Goal: Navigation & Orientation: Find specific page/section

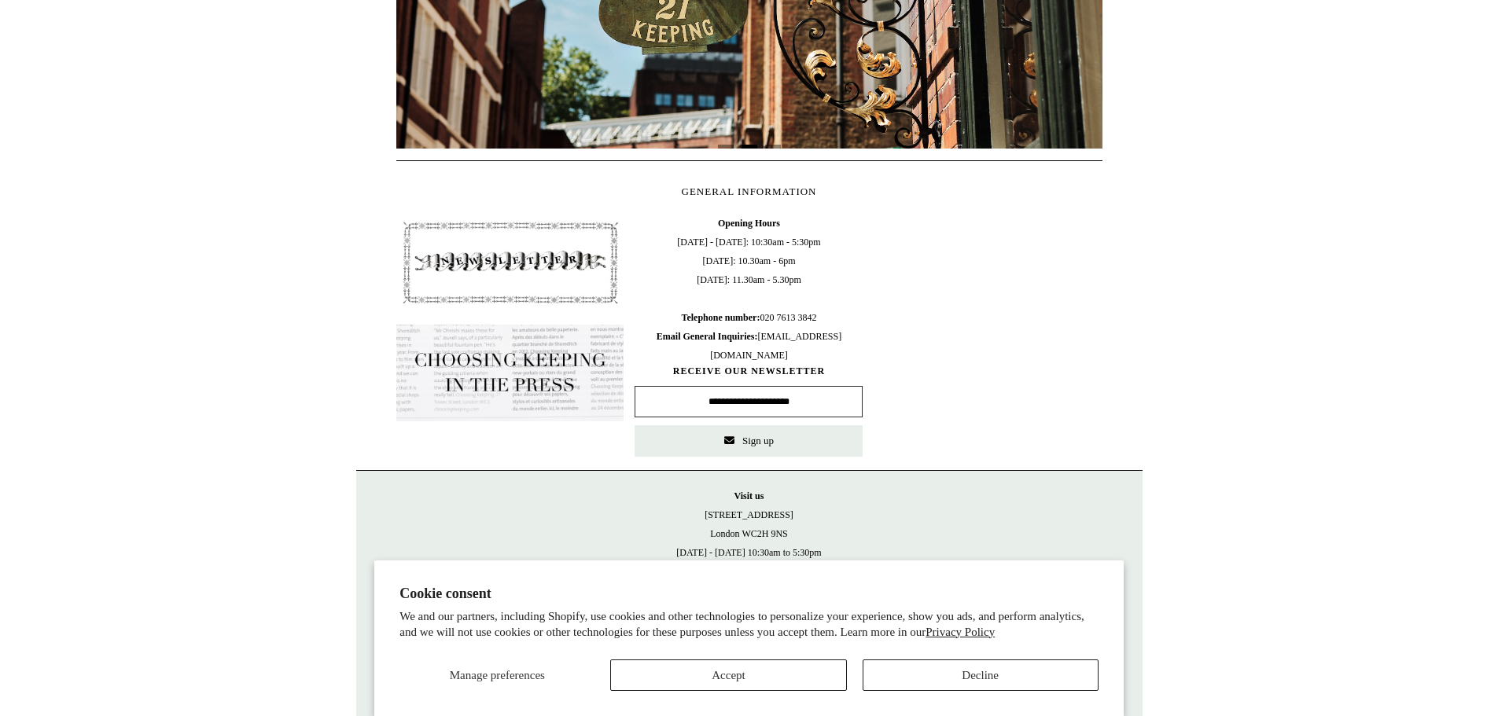
scroll to position [608, 0]
click at [778, 677] on button "Accept" at bounding box center [728, 675] width 236 height 31
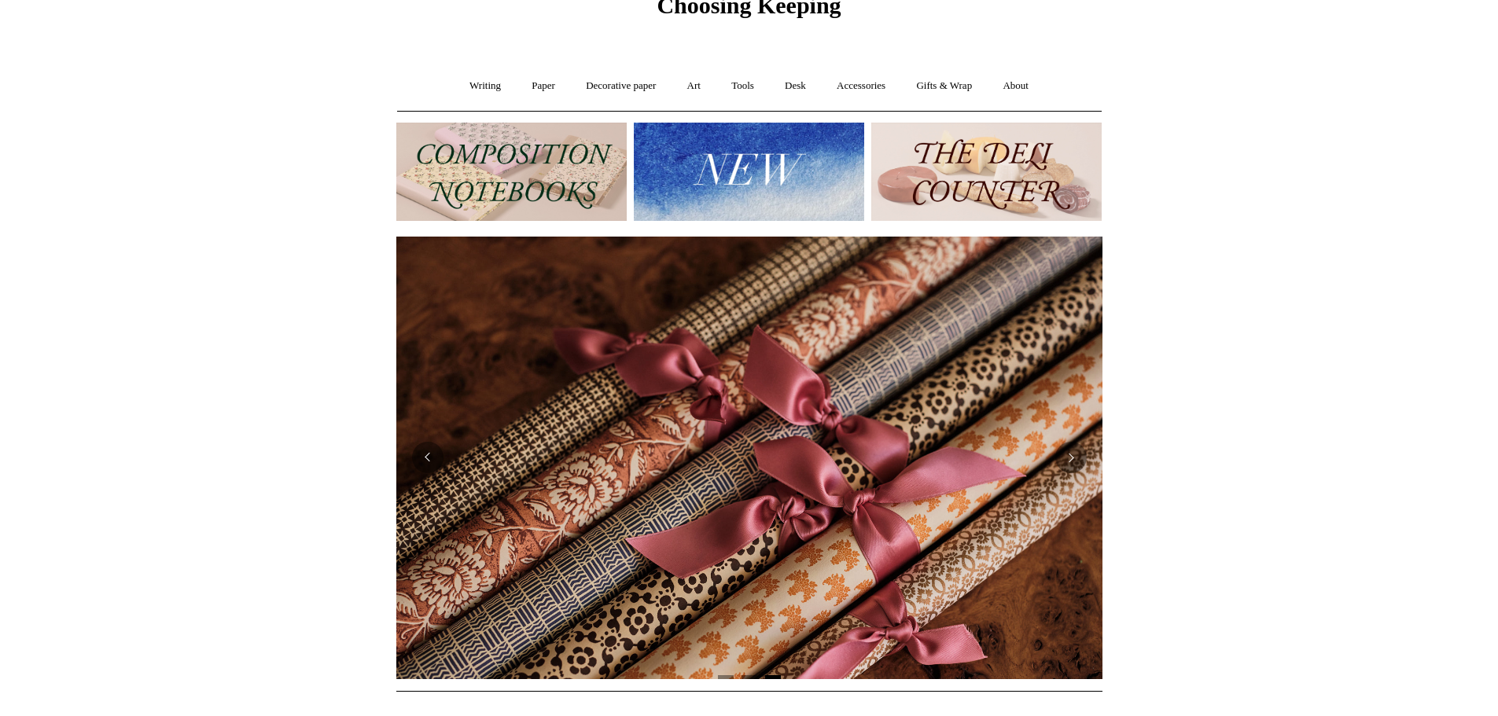
scroll to position [0, 0]
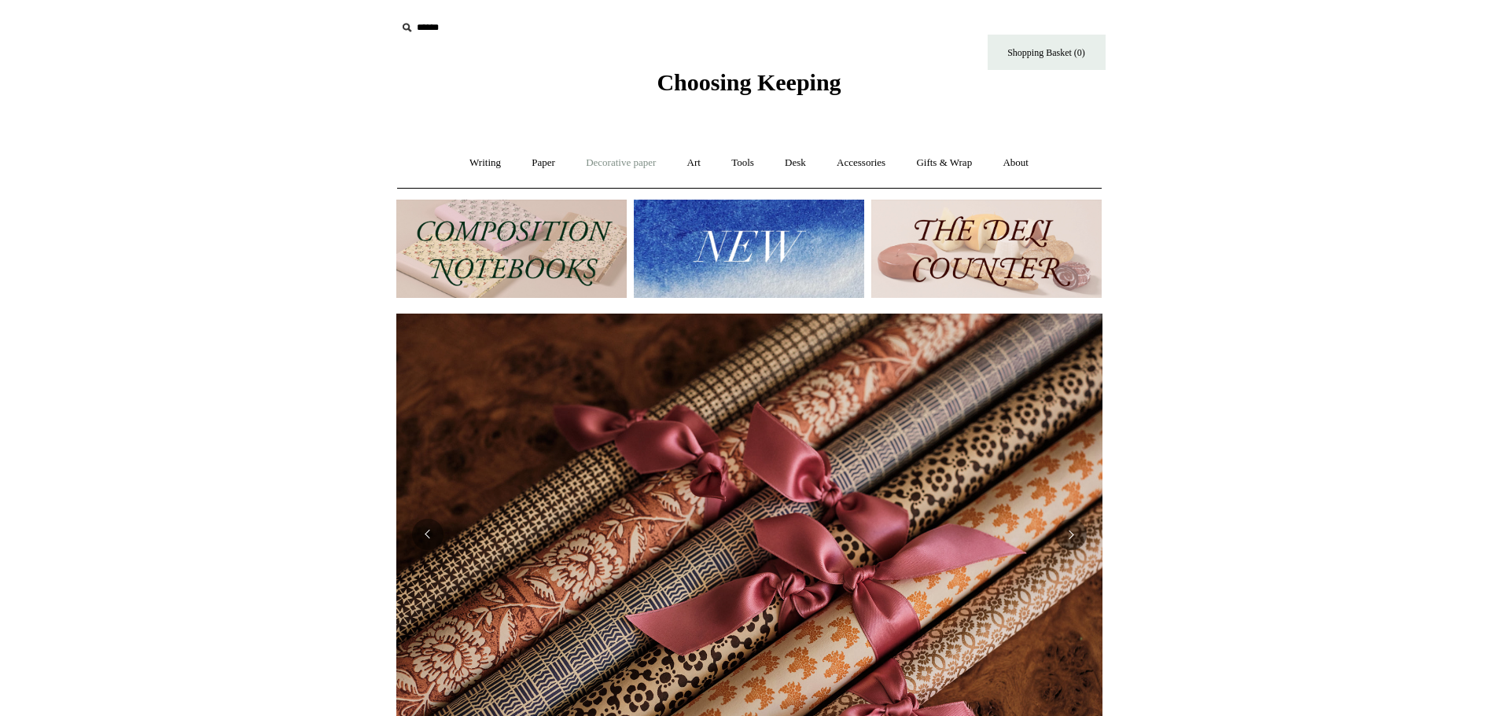
click at [603, 160] on link "Decorative paper +" at bounding box center [621, 163] width 98 height 42
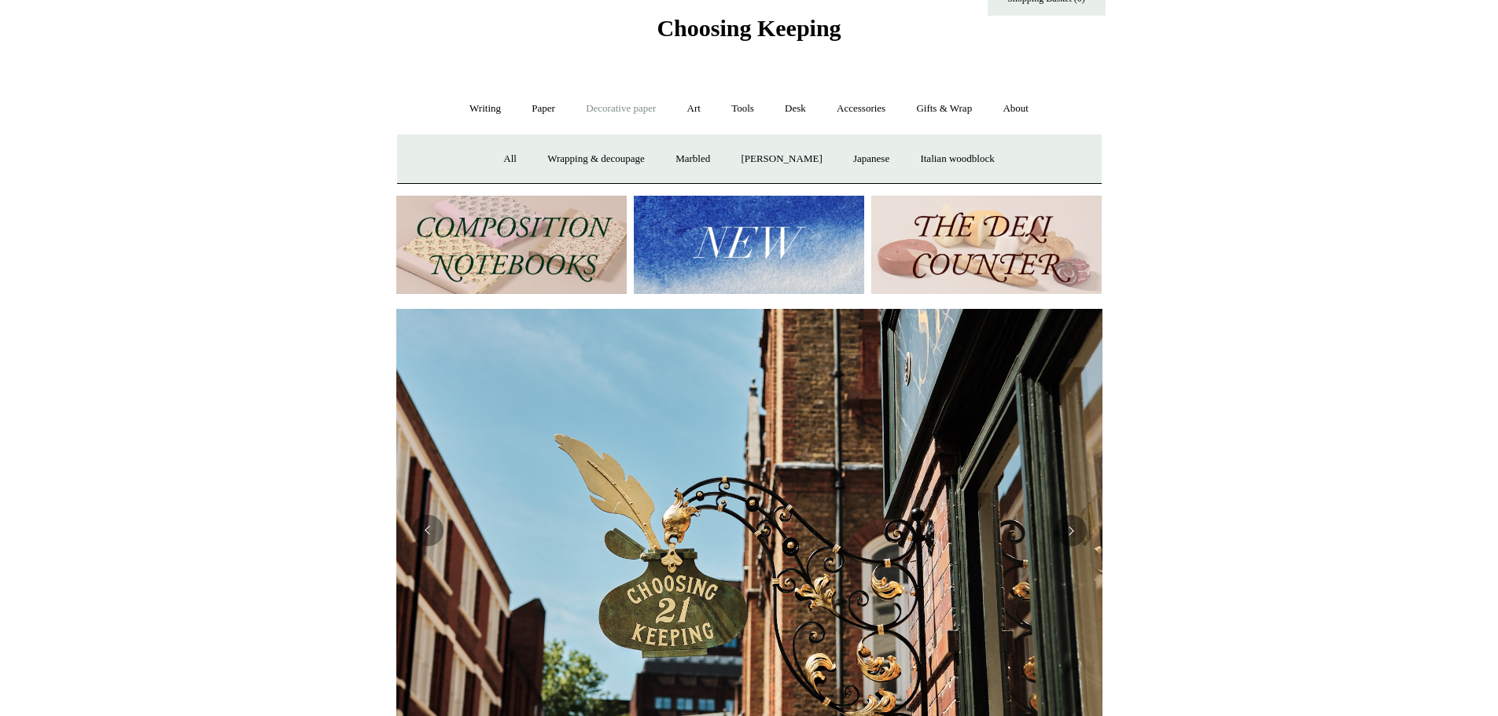
scroll to position [44, 0]
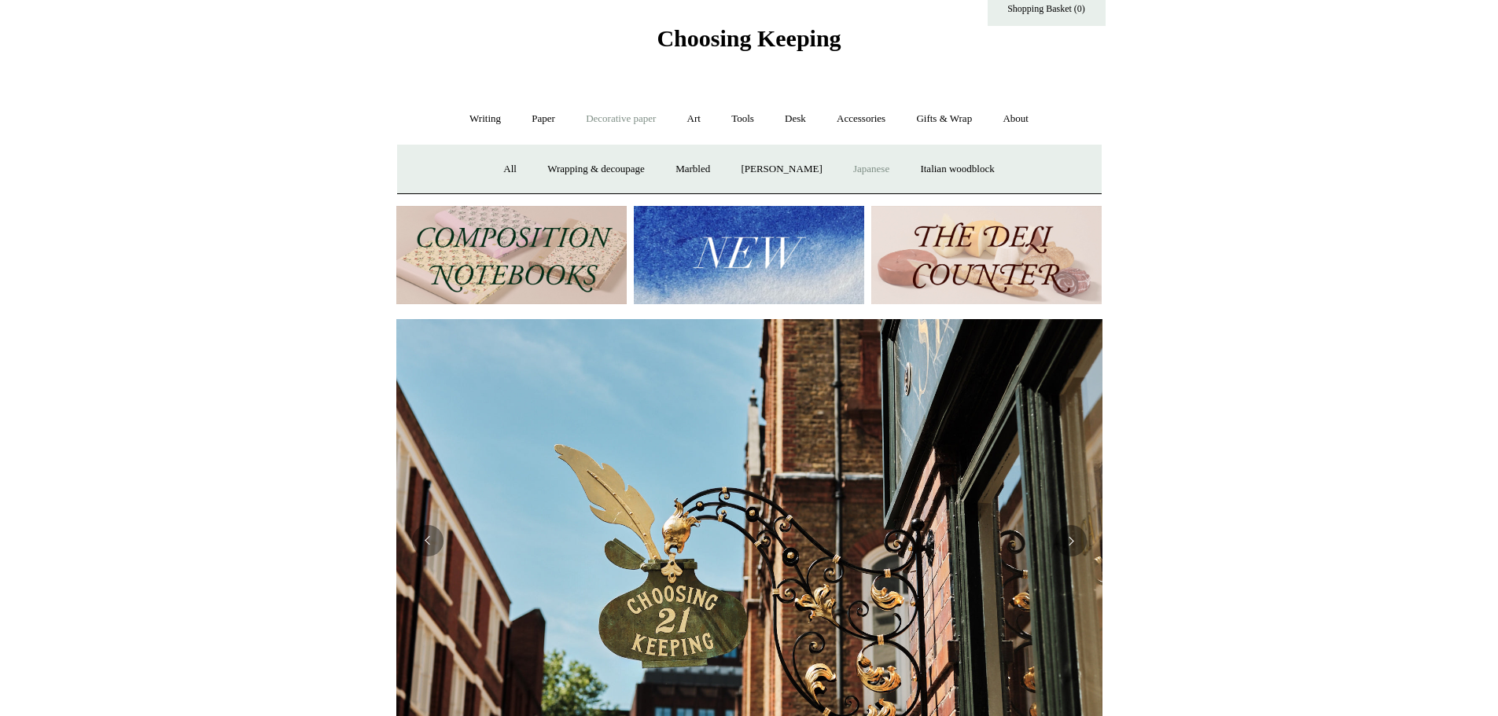
click at [878, 160] on link "Japanese" at bounding box center [871, 170] width 64 height 42
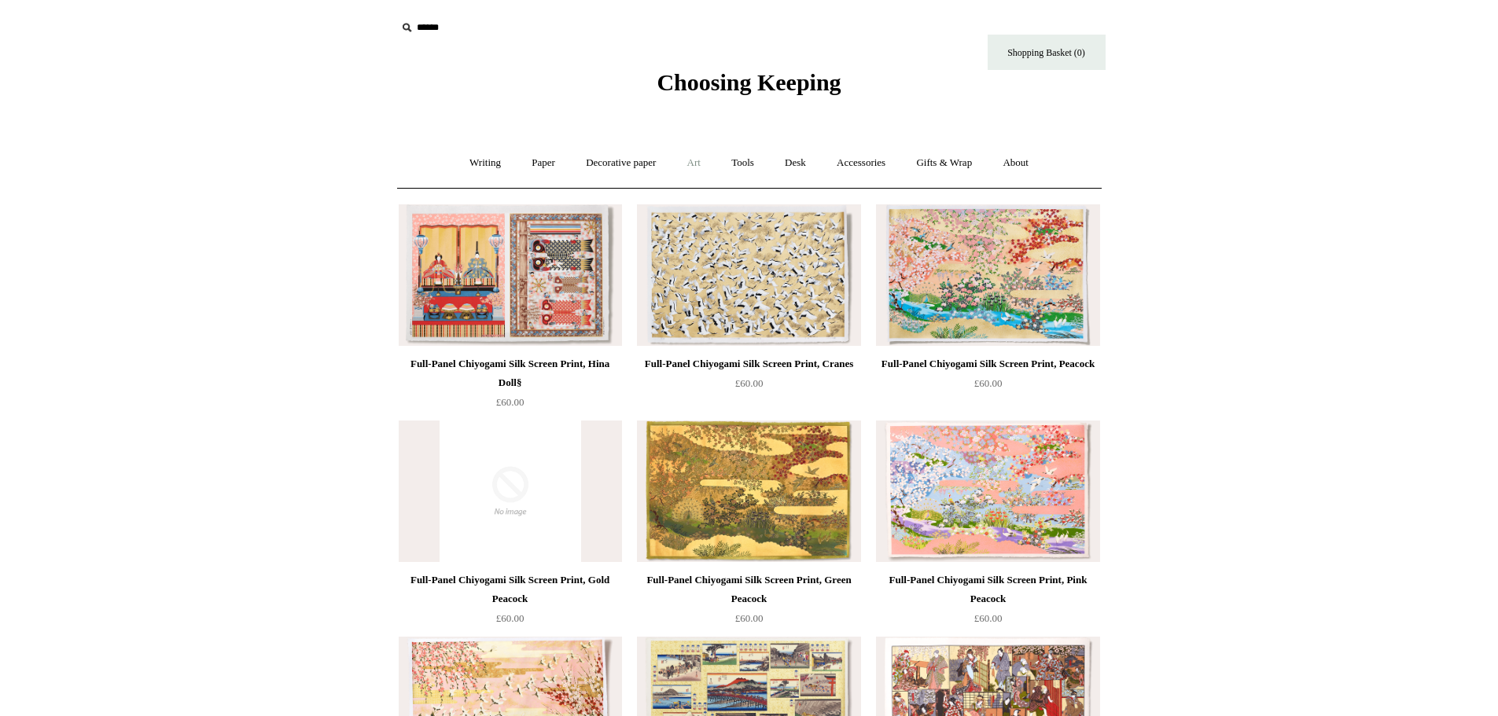
click at [690, 163] on link "Art +" at bounding box center [694, 163] width 42 height 42
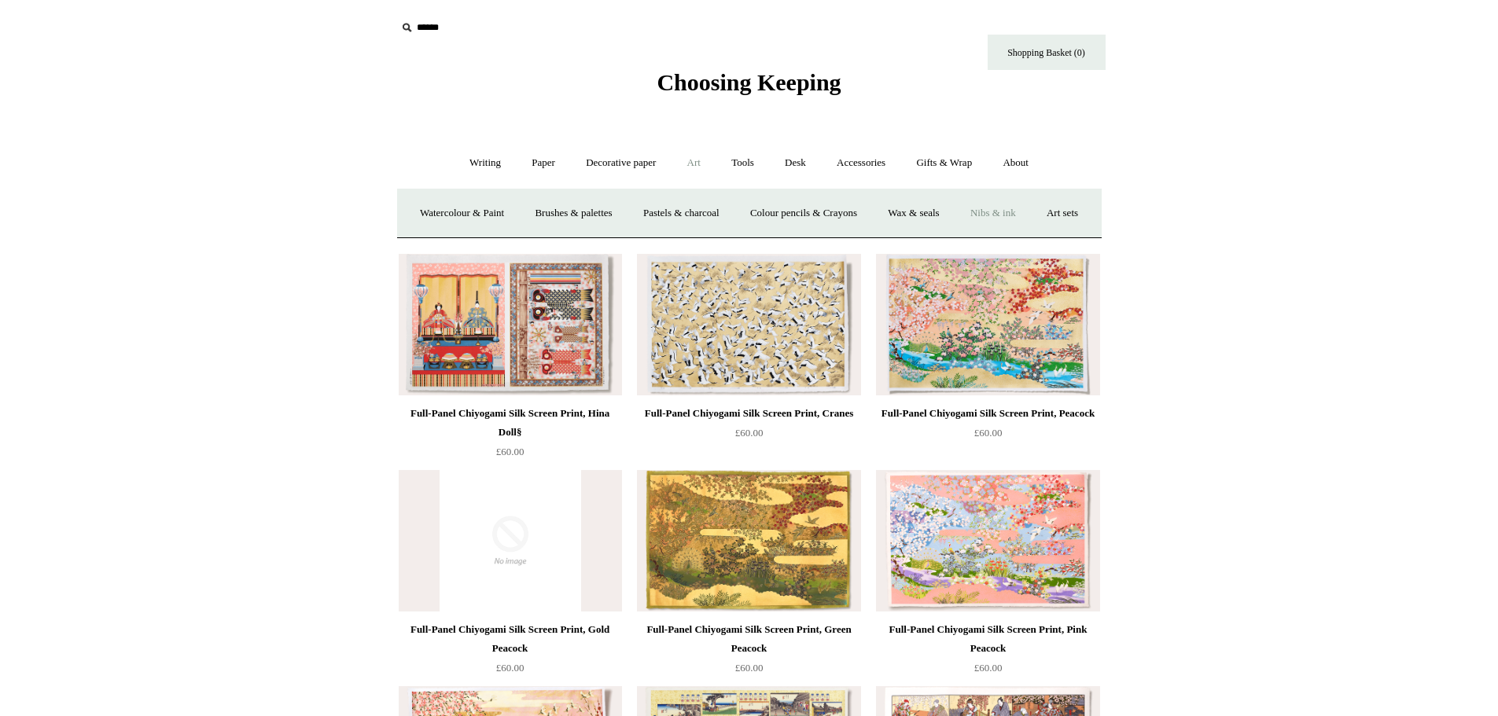
click at [1030, 222] on link "Nibs & ink" at bounding box center [993, 214] width 74 height 42
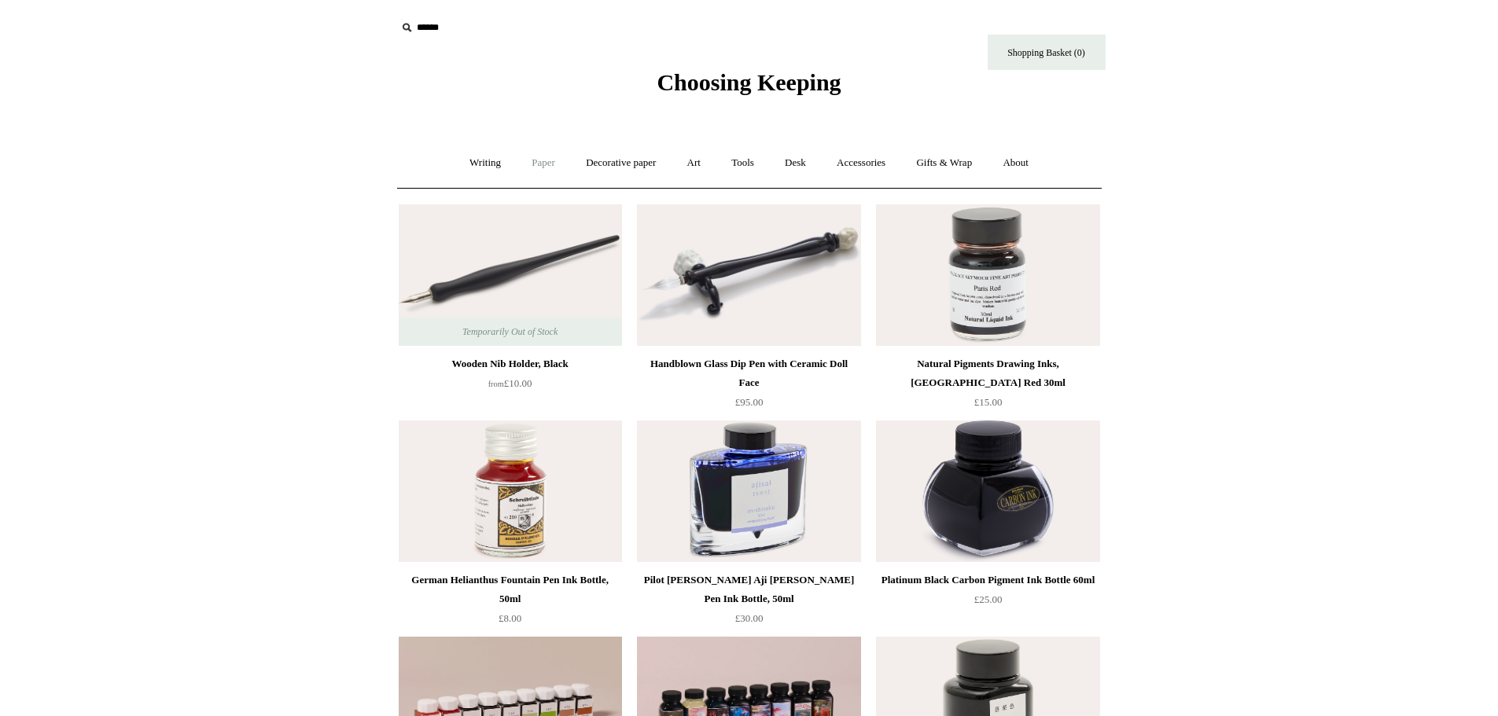
click at [522, 177] on link "Paper +" at bounding box center [543, 163] width 52 height 42
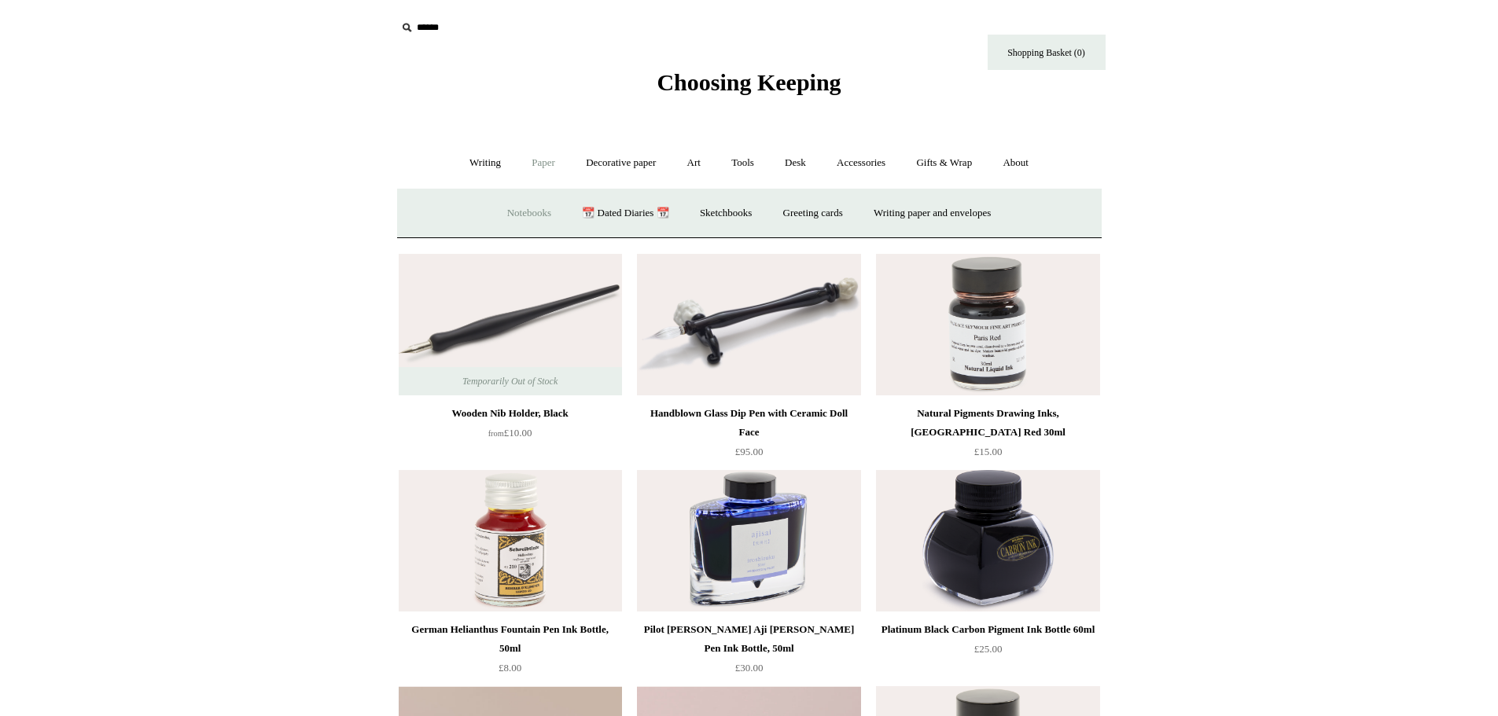
click at [510, 219] on link "Notebooks +" at bounding box center [529, 214] width 72 height 42
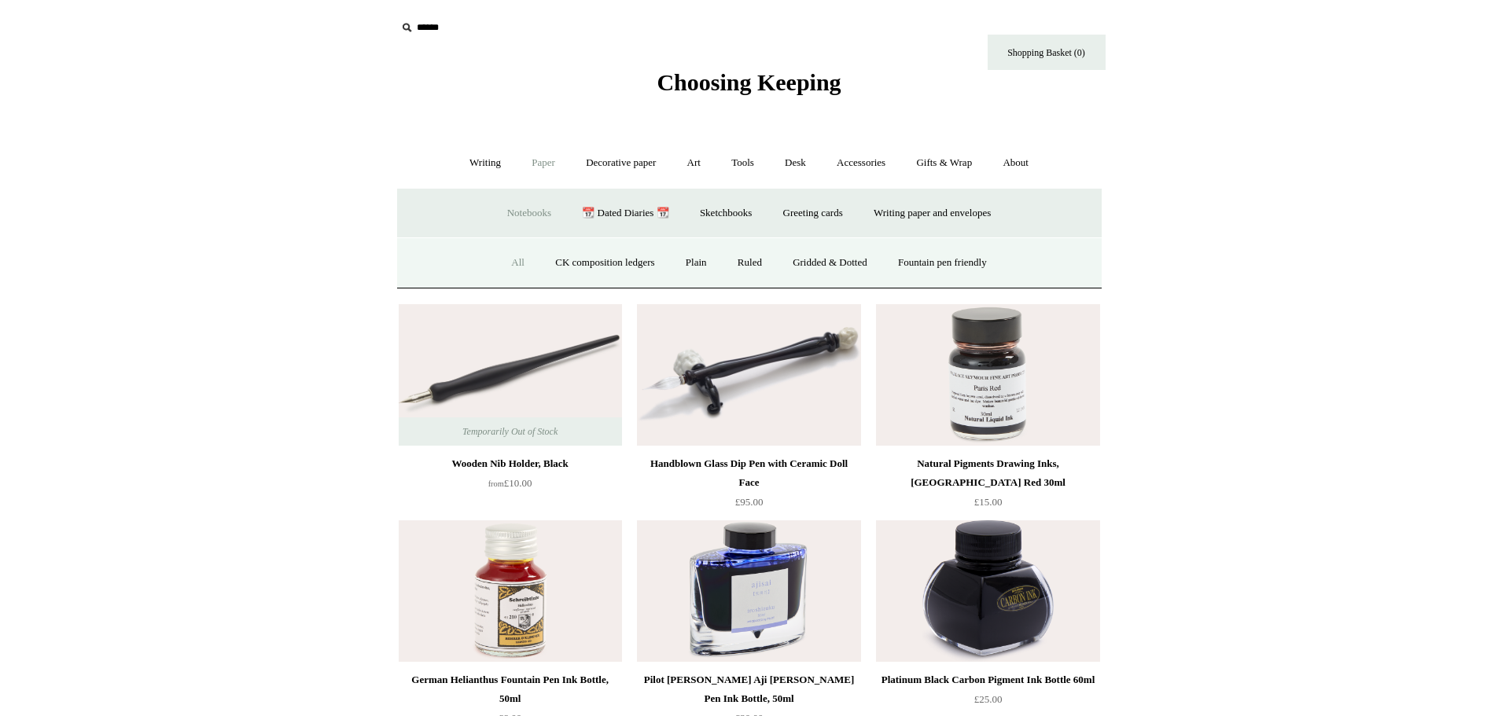
click at [500, 256] on link "All" at bounding box center [518, 263] width 42 height 42
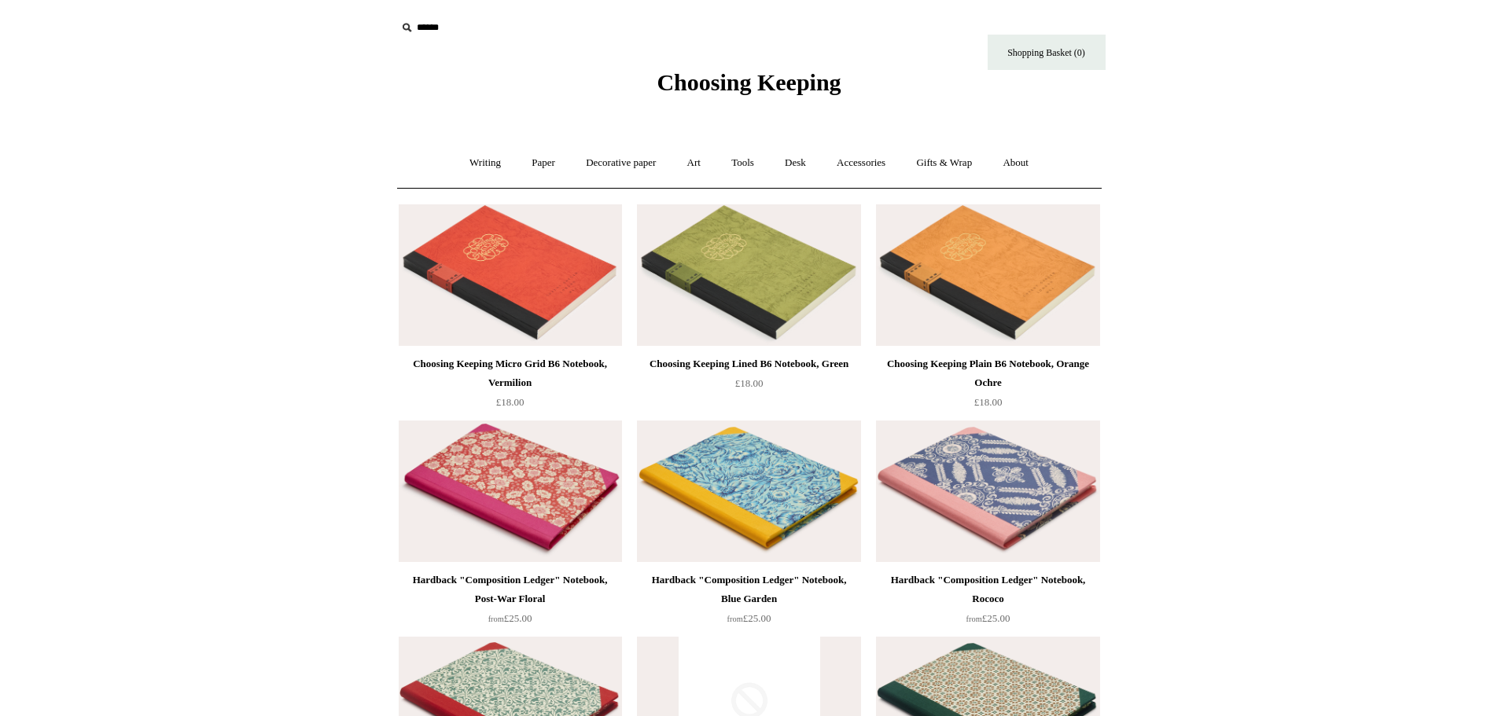
scroll to position [1, 0]
click at [484, 142] on link "Writing +" at bounding box center [485, 163] width 60 height 42
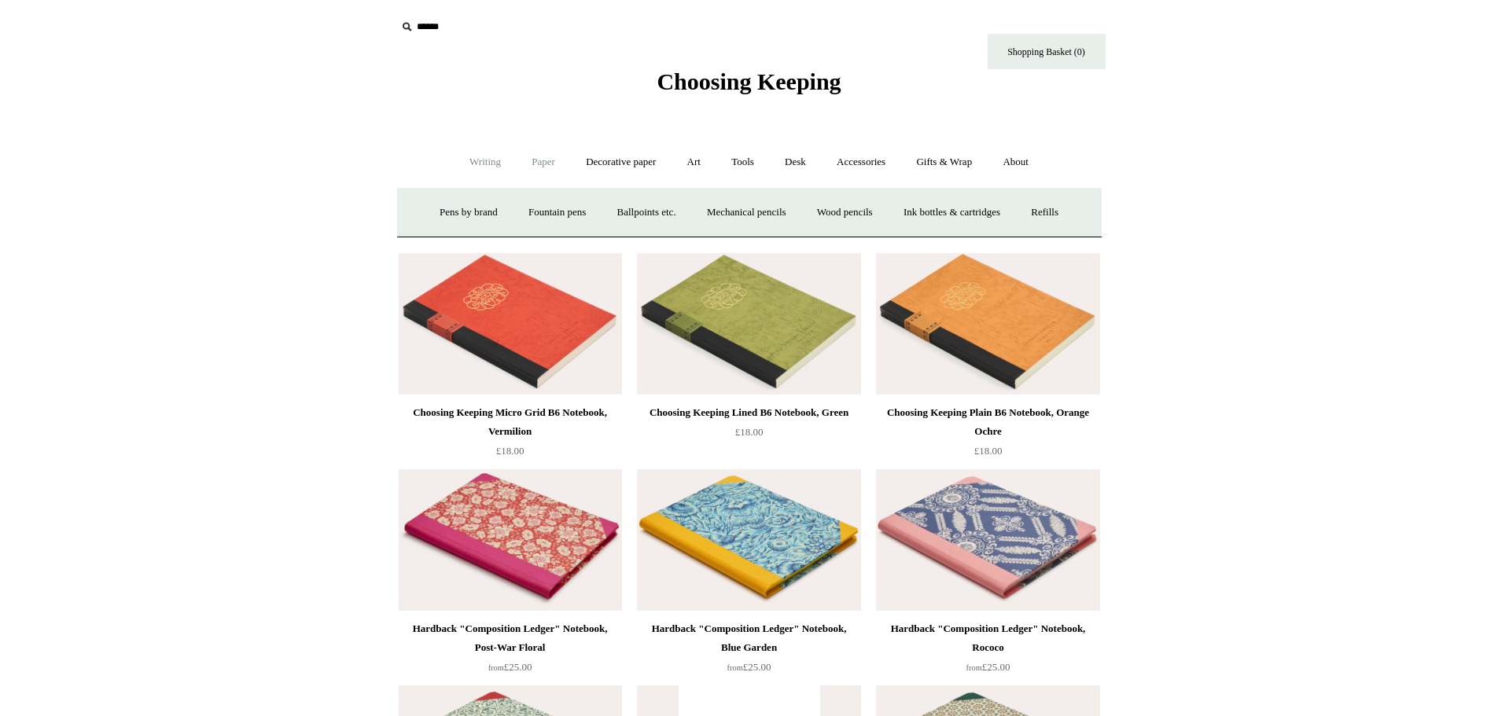
click at [553, 165] on link "Paper +" at bounding box center [543, 163] width 52 height 42
click at [511, 204] on link "Notebooks +" at bounding box center [529, 213] width 72 height 42
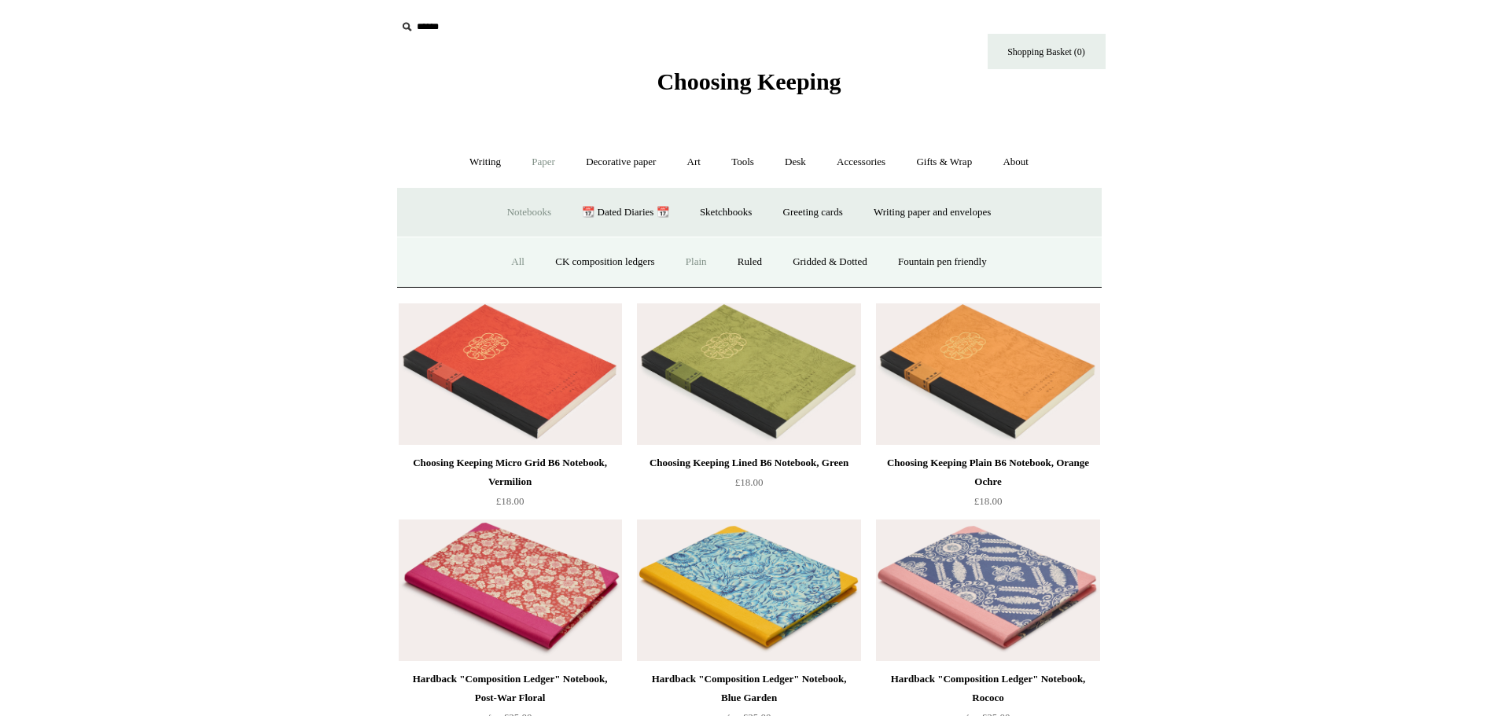
click at [708, 270] on link "Plain" at bounding box center [696, 262] width 50 height 42
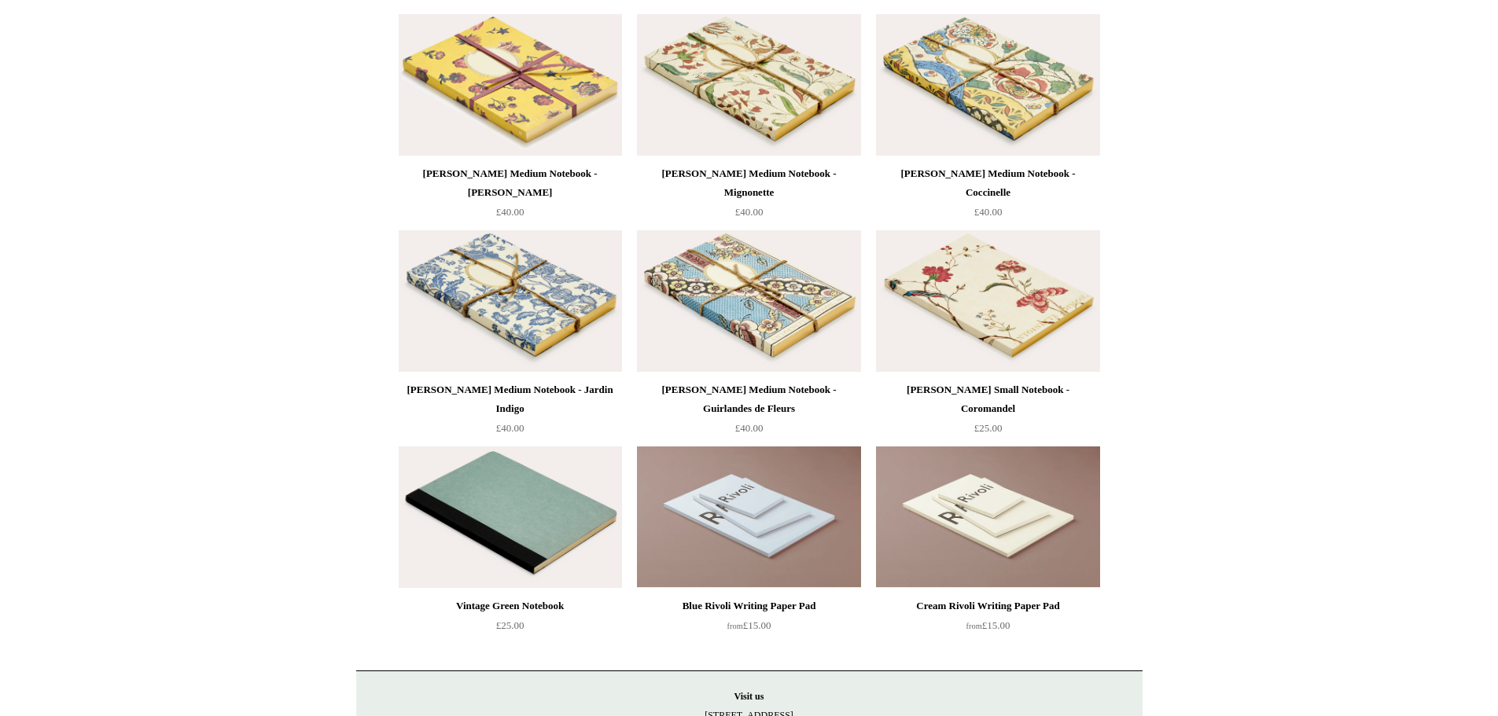
scroll to position [6445, 0]
